Goal: Answer question/provide support

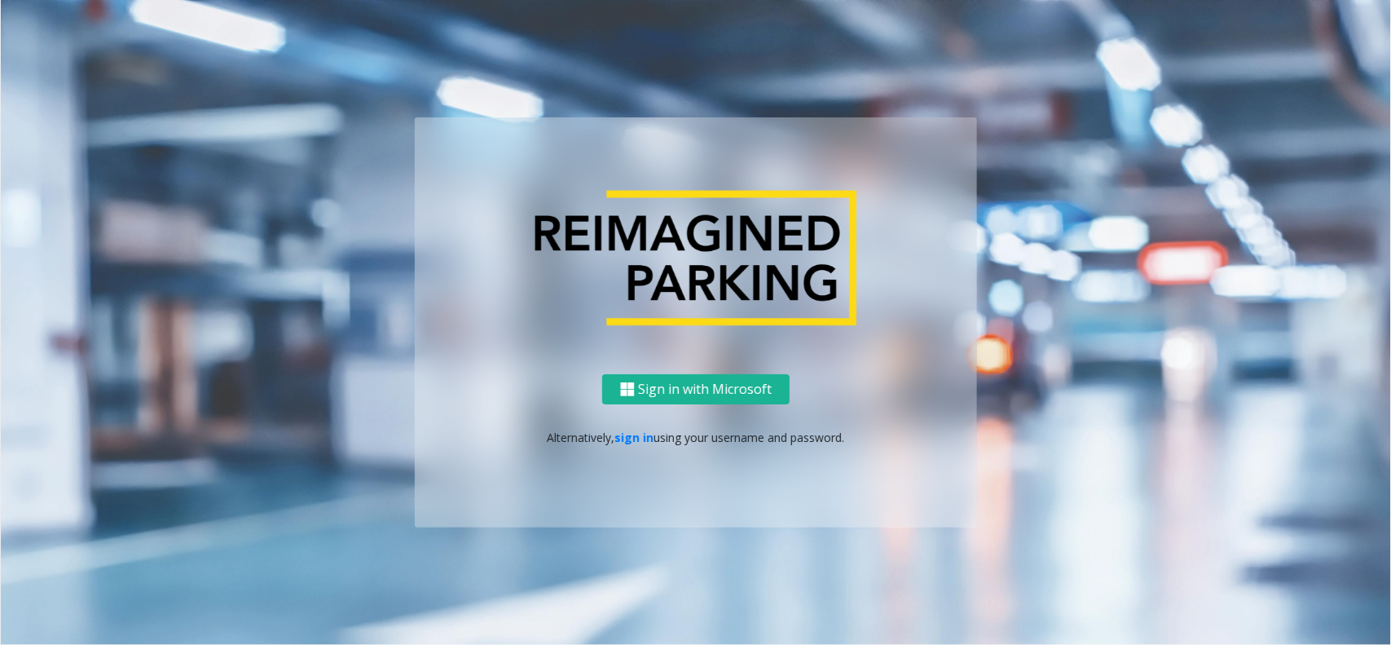
click at [622, 446] on div "Sign in with Microsoft Alternatively, sign in using your username and password." at bounding box center [696, 450] width 562 height 153
click at [623, 440] on link "sign in" at bounding box center [634, 436] width 39 height 15
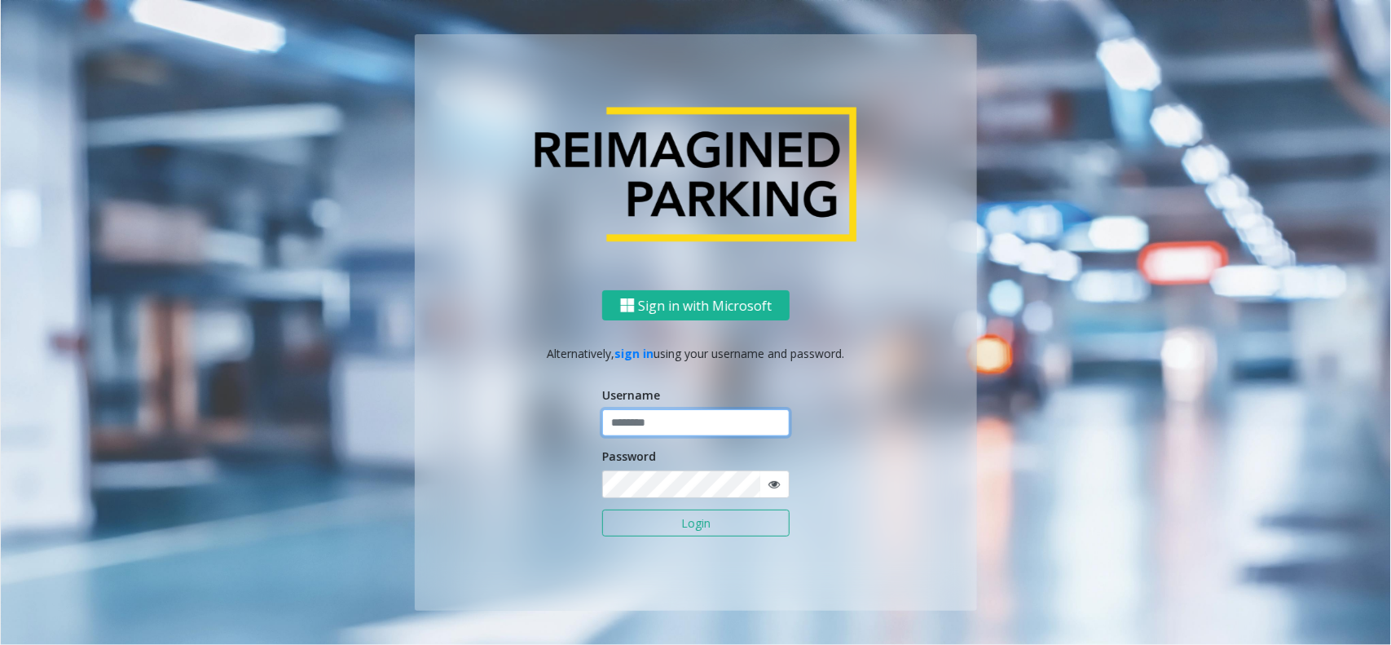
click at [656, 430] on input "text" at bounding box center [695, 423] width 187 height 28
type input "********"
click at [674, 530] on button "Login" at bounding box center [695, 523] width 187 height 28
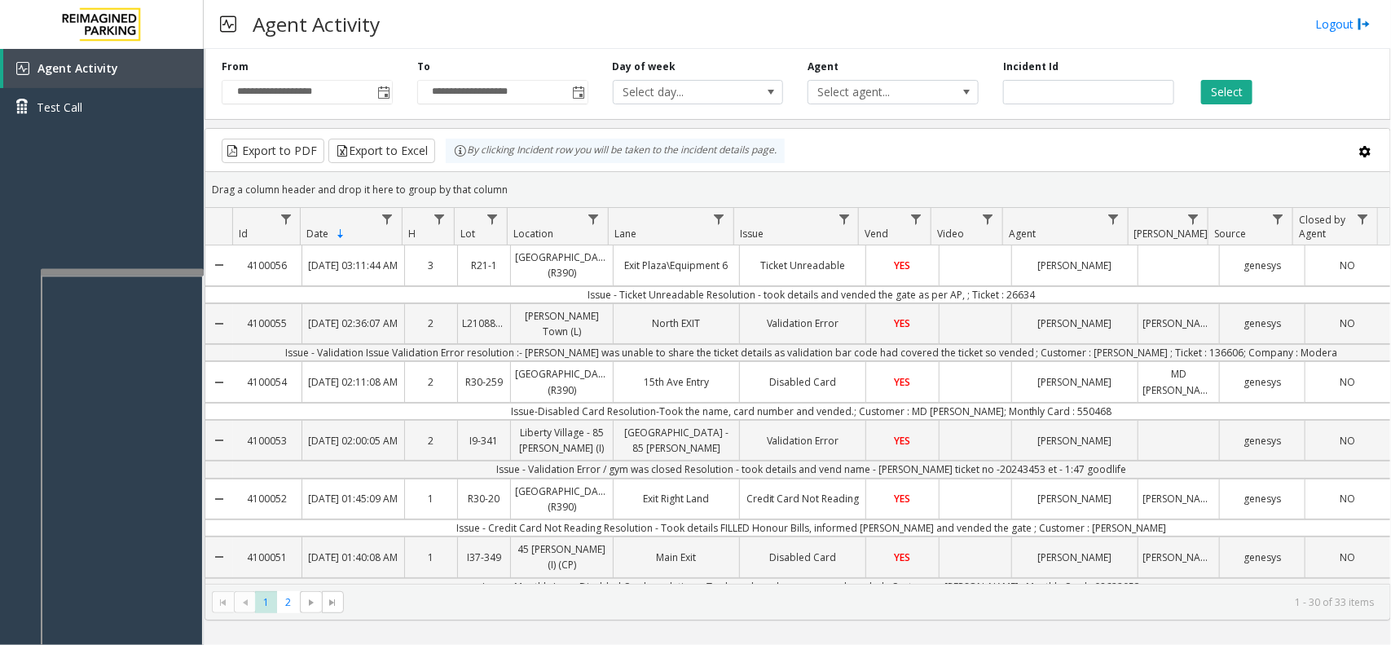
click at [112, 269] on div at bounding box center [122, 272] width 163 height 7
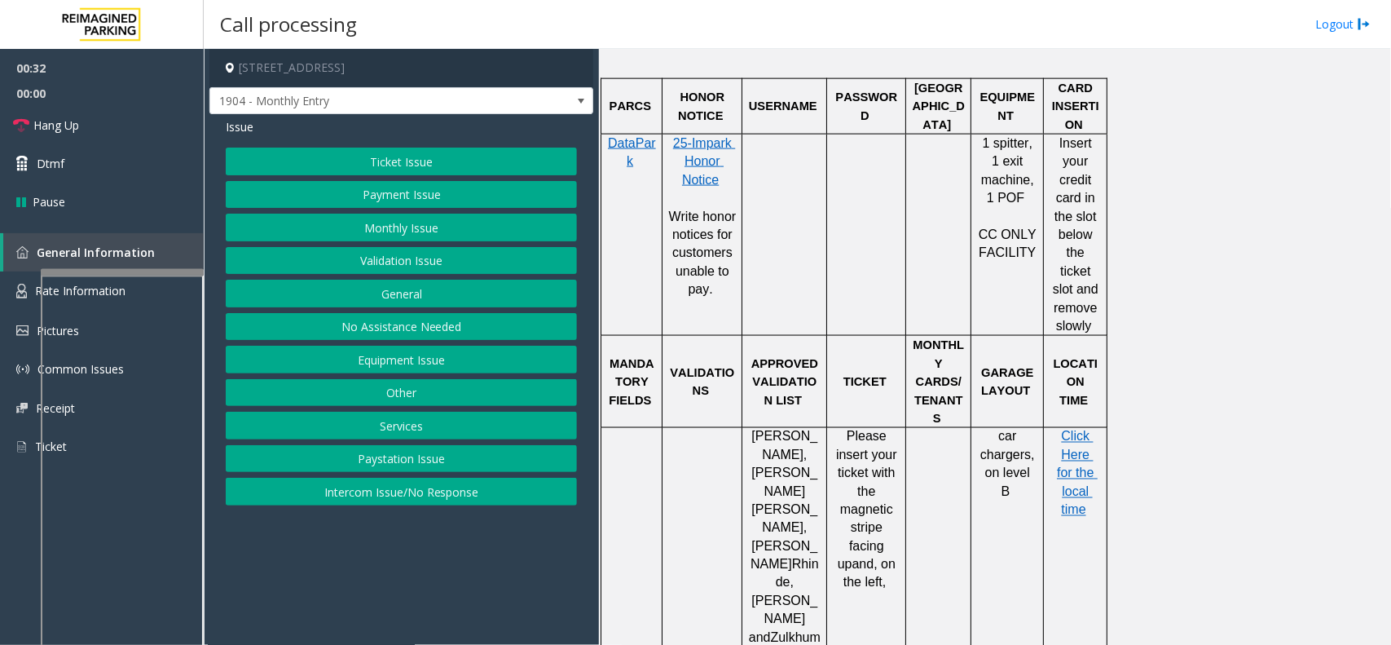
scroll to position [1019, 0]
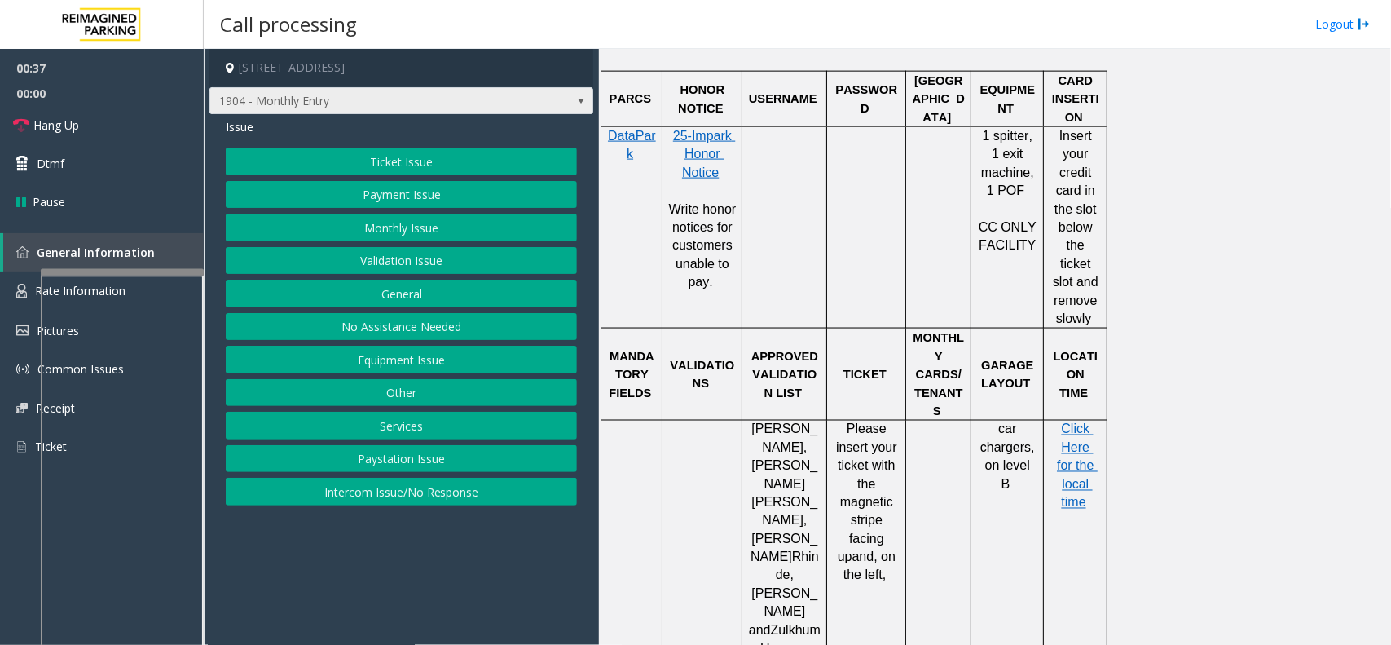
click at [448, 110] on span "1904 - Monthly Entry" at bounding box center [363, 101] width 306 height 26
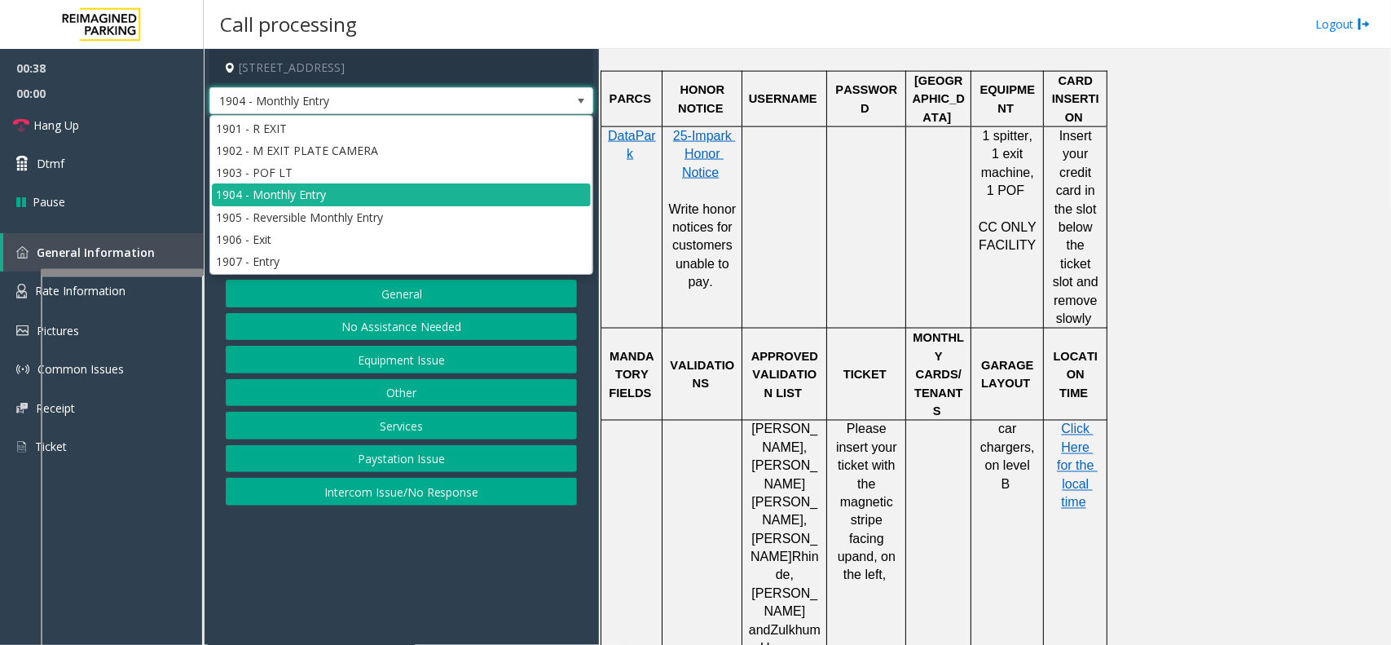
click at [447, 110] on span "1904 - Monthly Entry" at bounding box center [363, 101] width 306 height 26
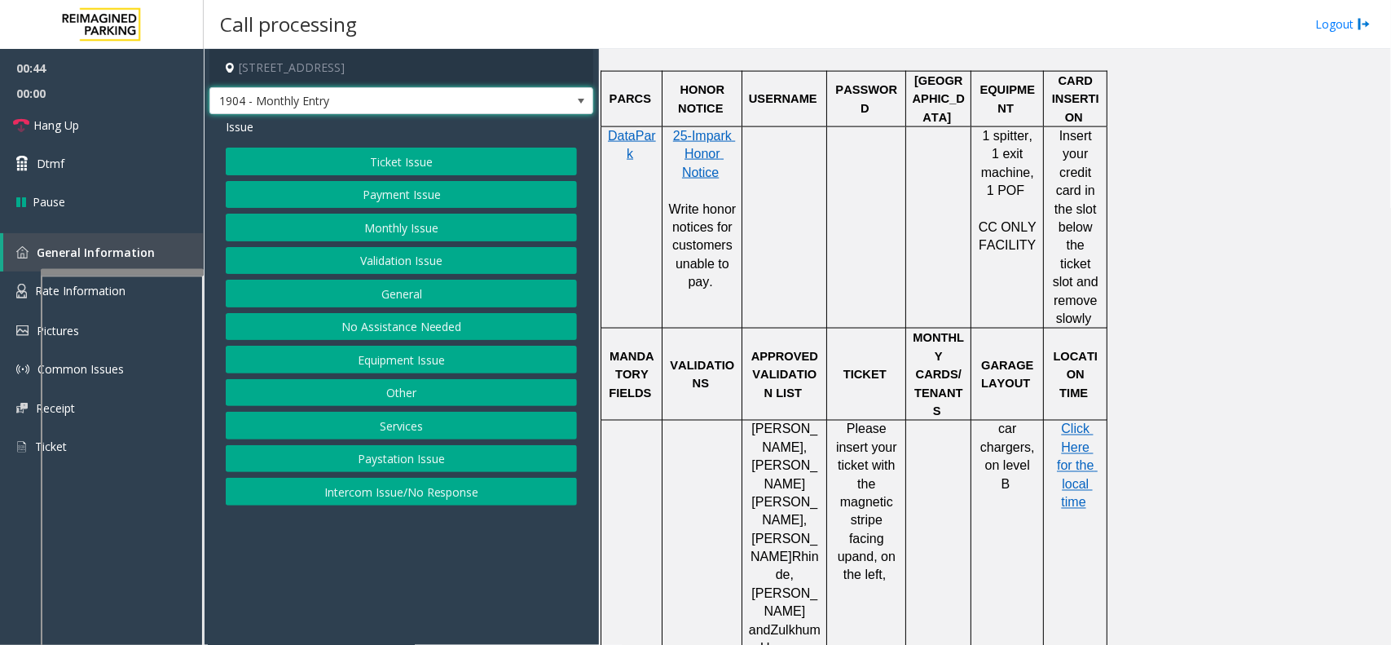
click at [456, 103] on span "1904 - Monthly Entry" at bounding box center [363, 101] width 306 height 26
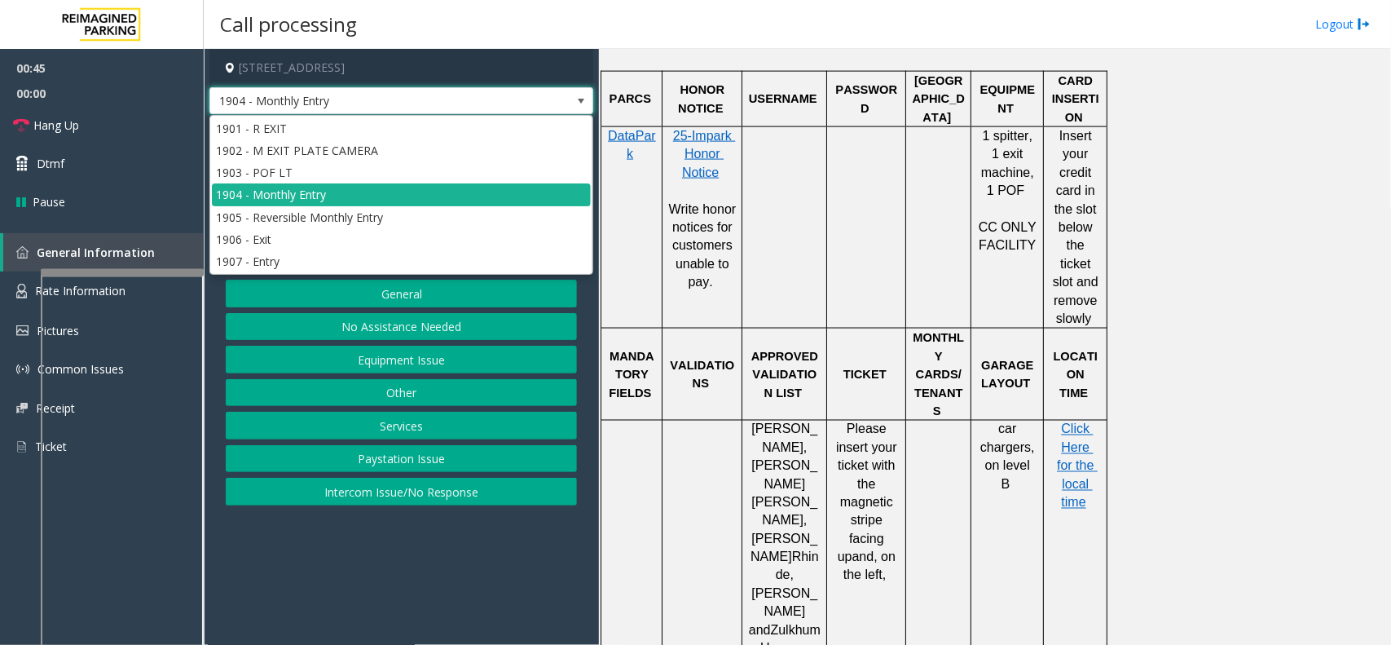
click at [458, 103] on span "1904 - Monthly Entry" at bounding box center [363, 101] width 306 height 26
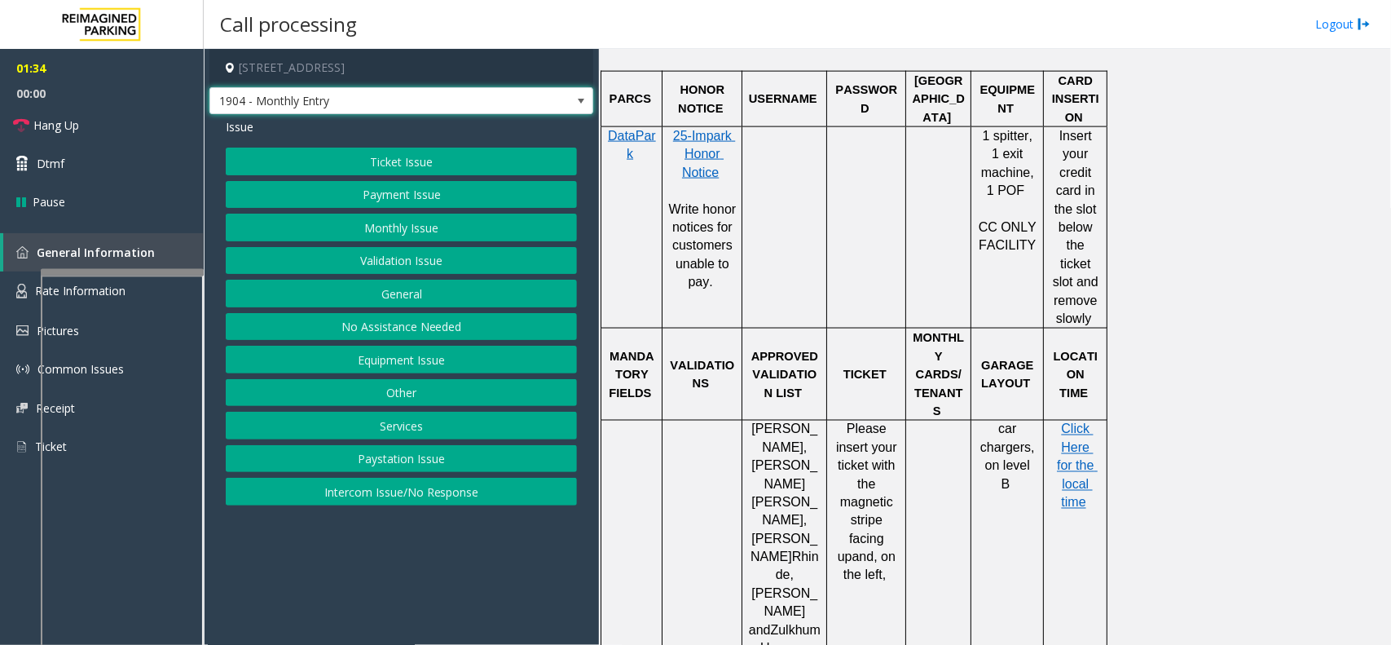
click at [397, 319] on button "No Assistance Needed" at bounding box center [401, 327] width 351 height 28
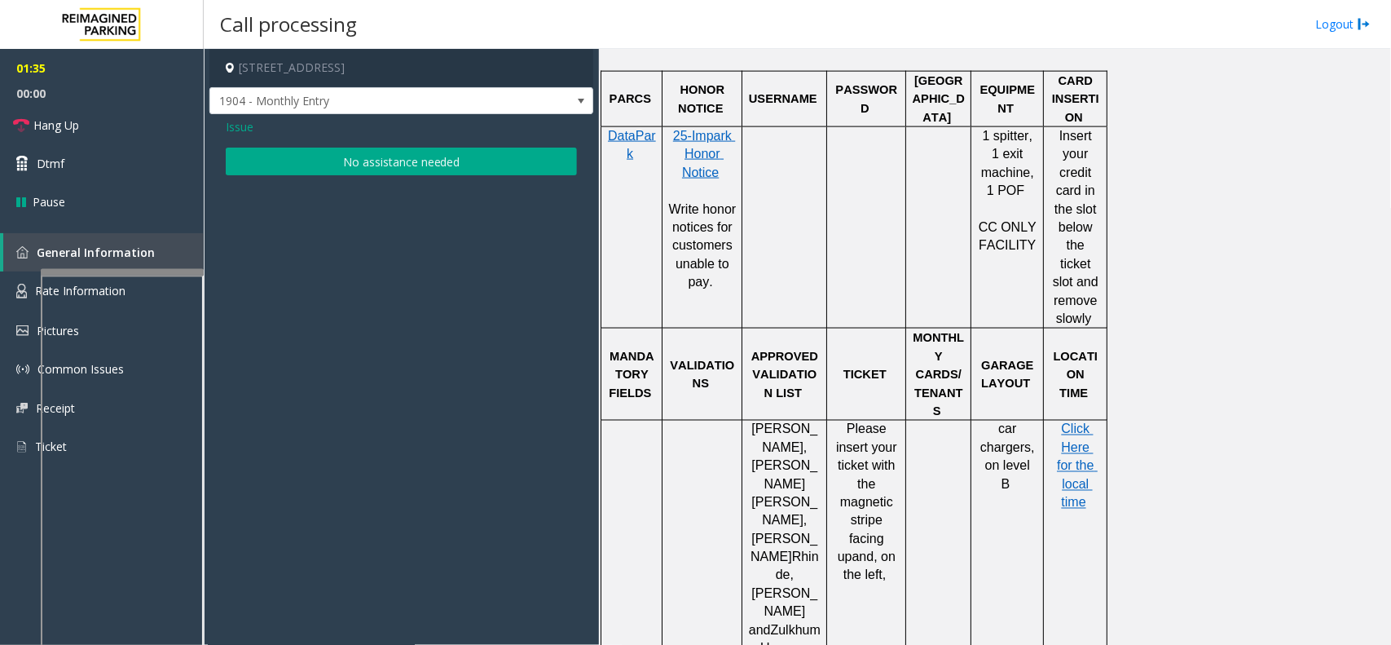
click at [241, 130] on span "Issue" at bounding box center [240, 126] width 28 height 17
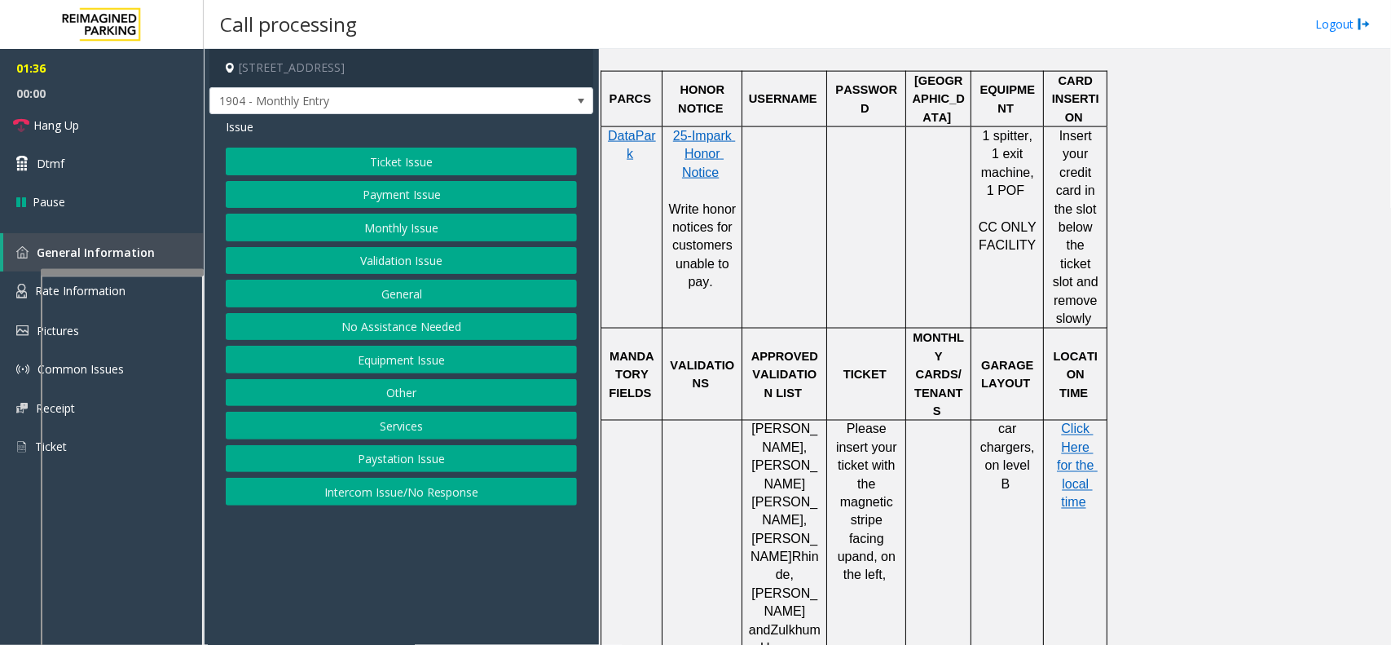
click at [372, 258] on button "Validation Issue" at bounding box center [401, 261] width 351 height 28
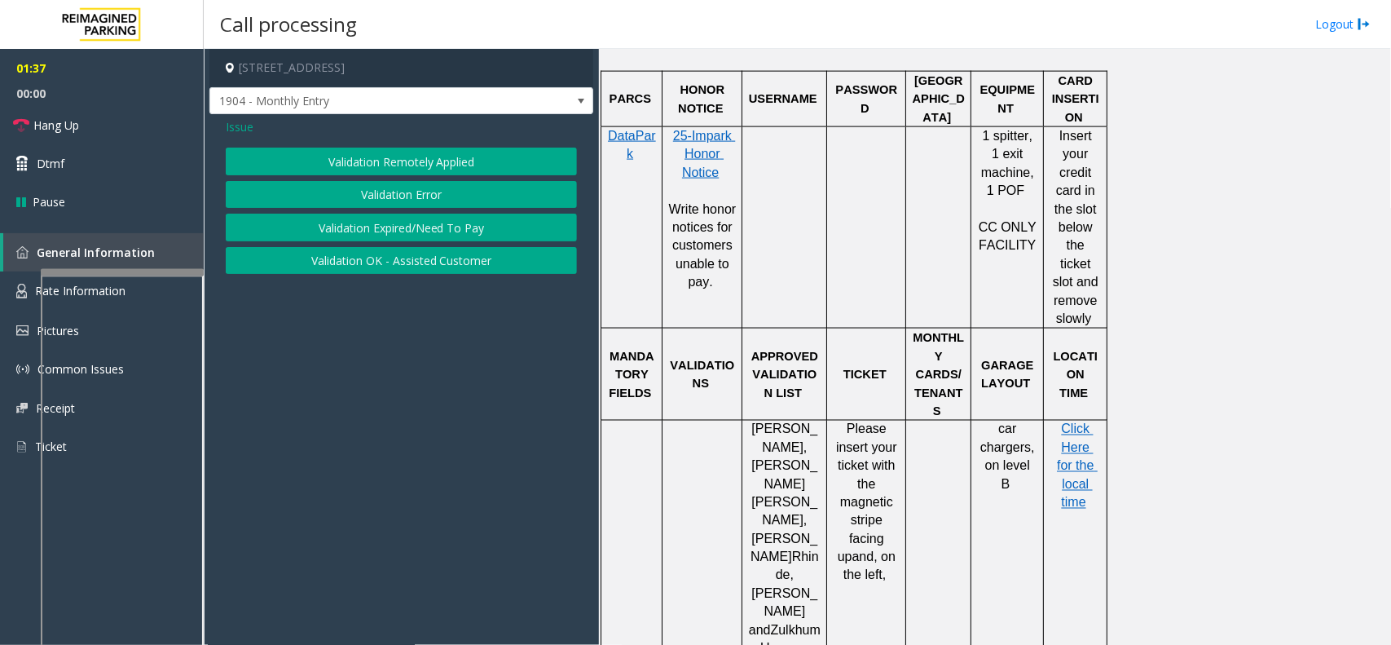
click at [247, 131] on span "Issue" at bounding box center [240, 126] width 28 height 17
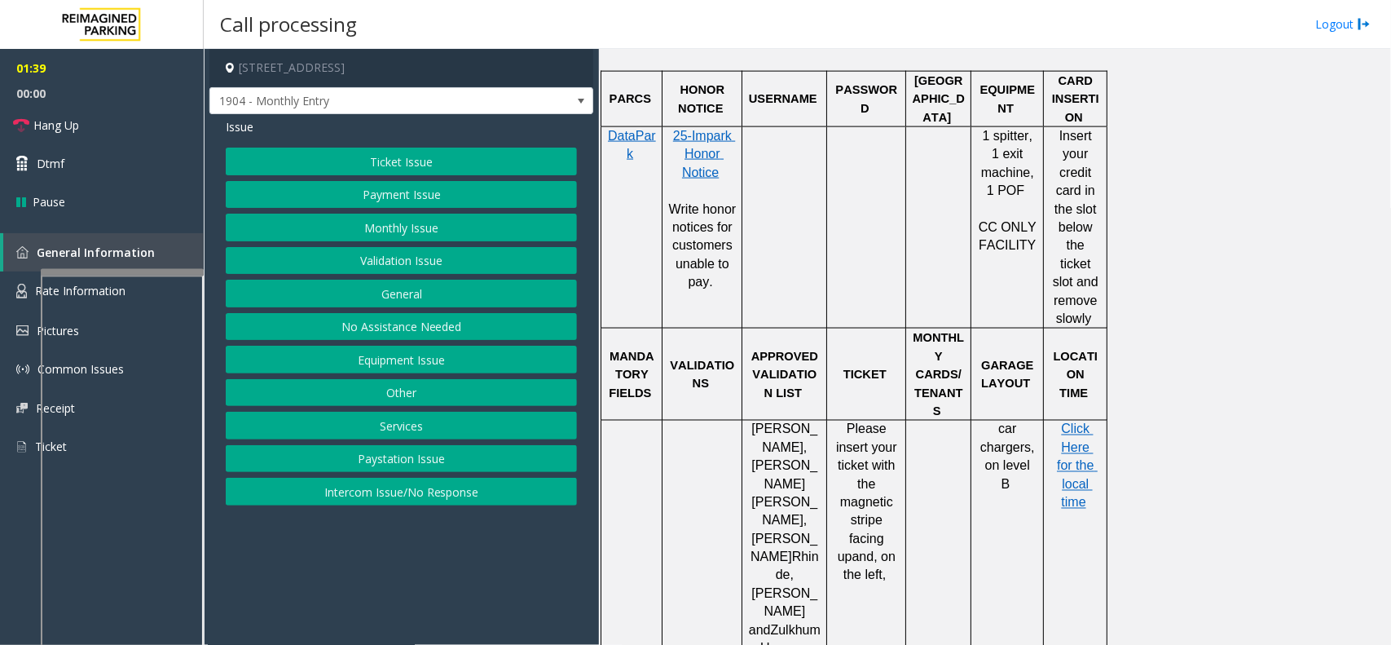
click at [402, 346] on div "Ticket Issue Payment Issue Monthly Issue Validation Issue General No Assistance…" at bounding box center [401, 327] width 351 height 358
click at [404, 357] on button "Equipment Issue" at bounding box center [401, 360] width 351 height 28
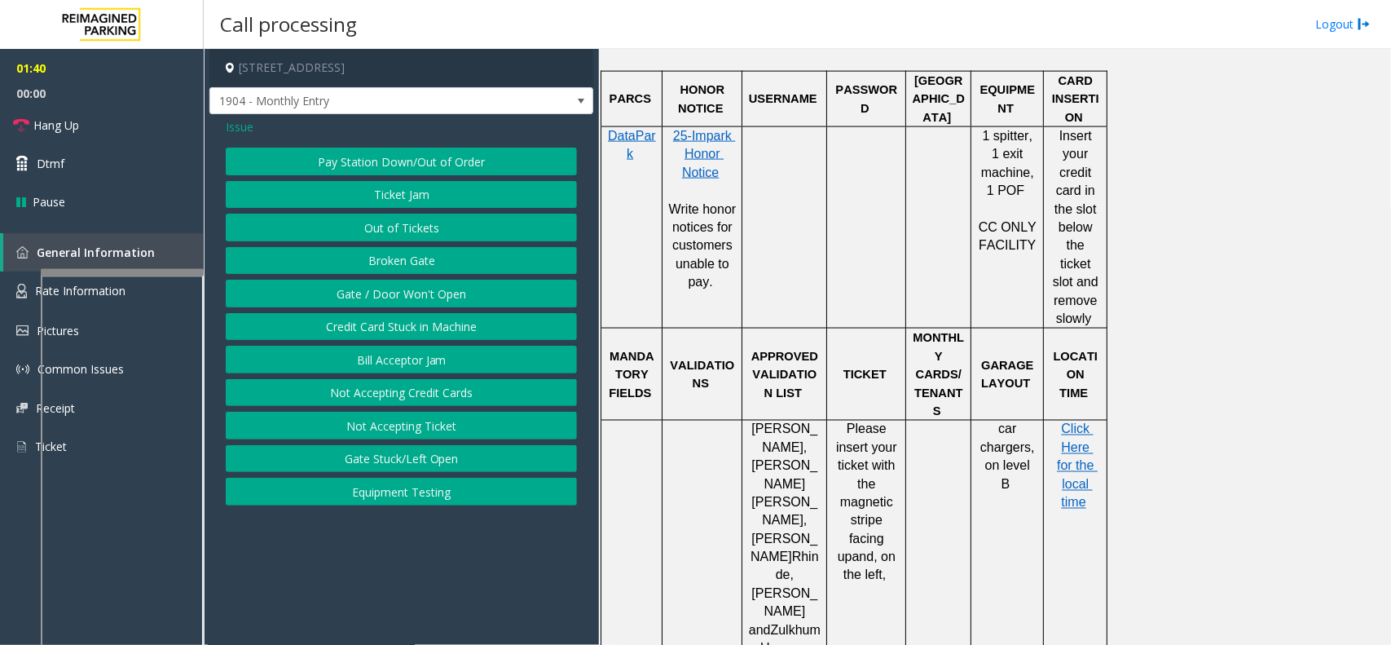
click at [375, 291] on button "Gate / Door Won't Open" at bounding box center [401, 294] width 351 height 28
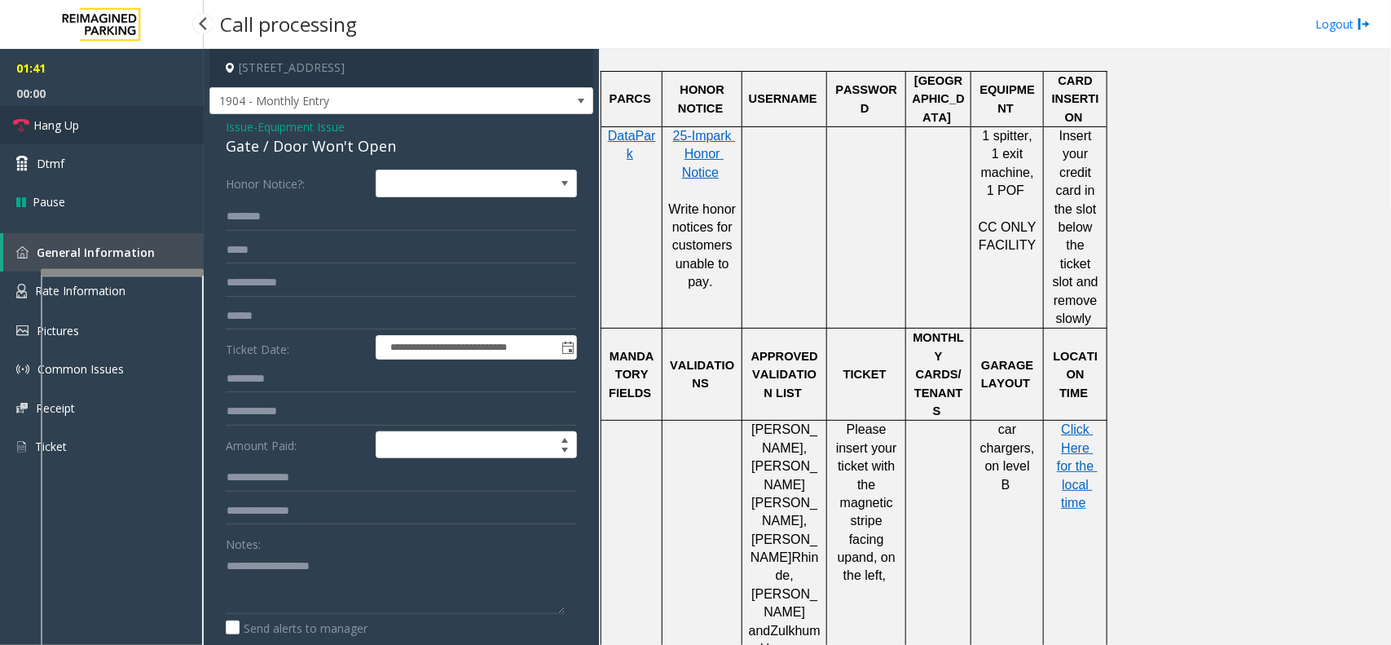
click at [148, 123] on link "Hang Up" at bounding box center [102, 125] width 204 height 38
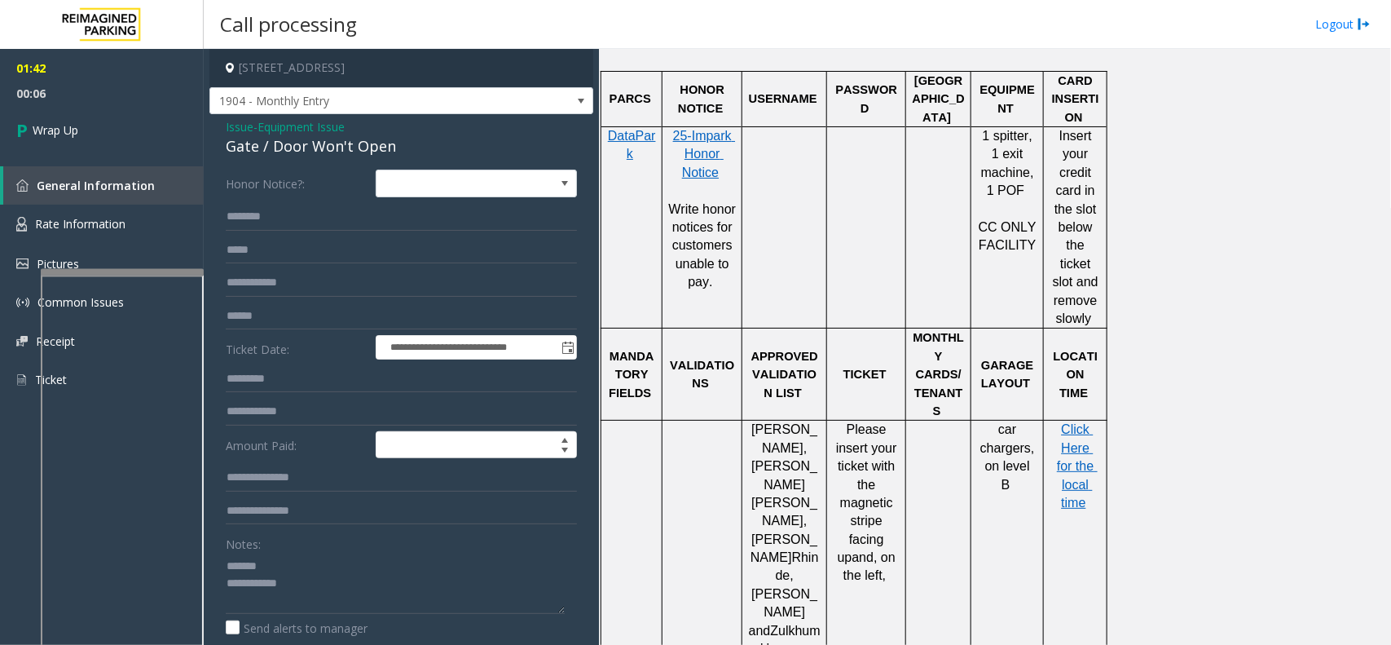
click at [261, 147] on div "Gate / Door Won't Open" at bounding box center [401, 146] width 351 height 22
click at [355, 589] on textarea at bounding box center [395, 583] width 339 height 61
click at [355, 593] on textarea at bounding box center [395, 583] width 339 height 61
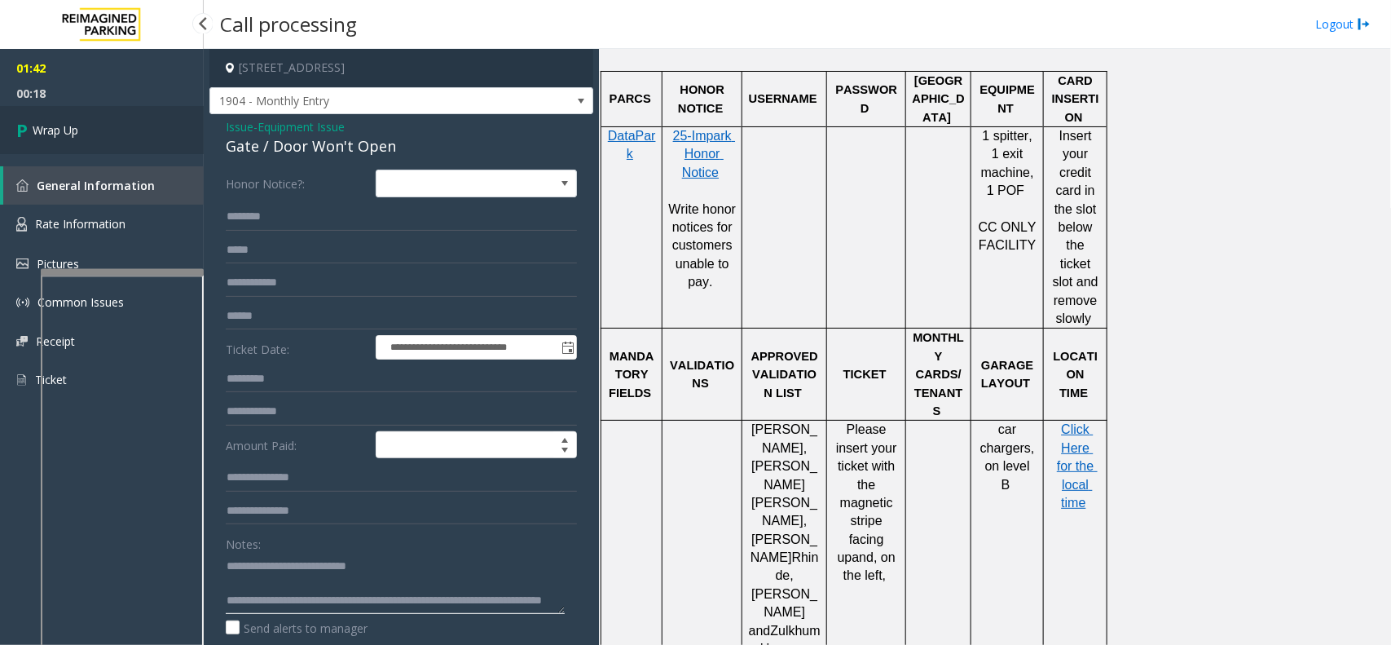
type textarea "**********"
click at [95, 140] on link "Wrap Up" at bounding box center [102, 130] width 204 height 48
